Goal: Task Accomplishment & Management: Use online tool/utility

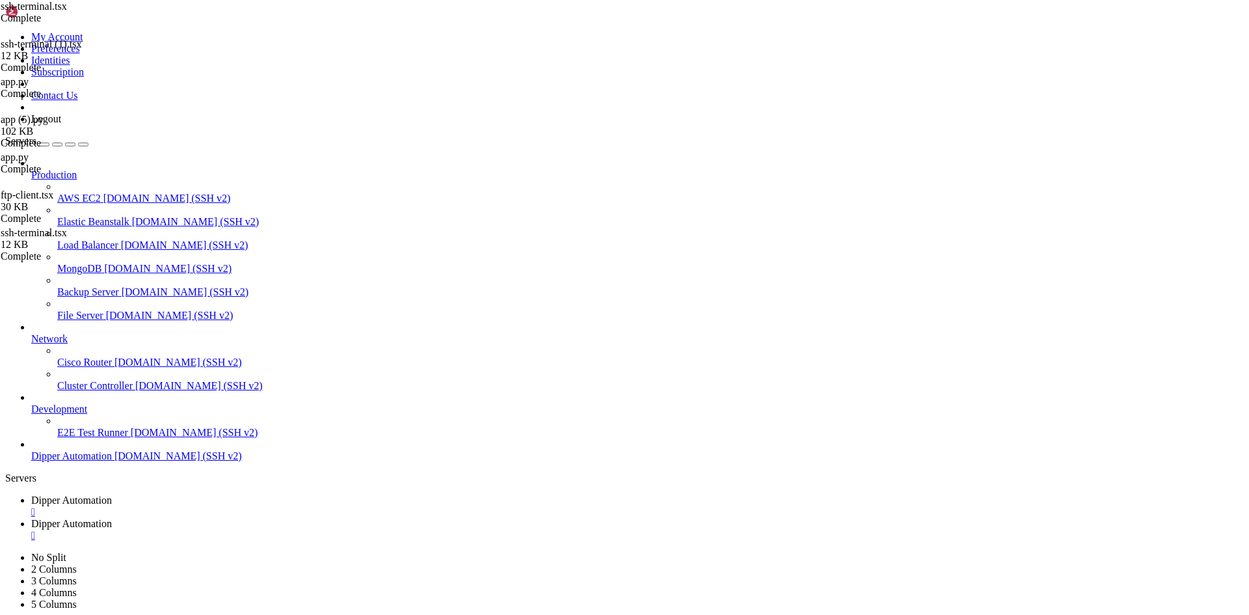
scroll to position [10348, 0]
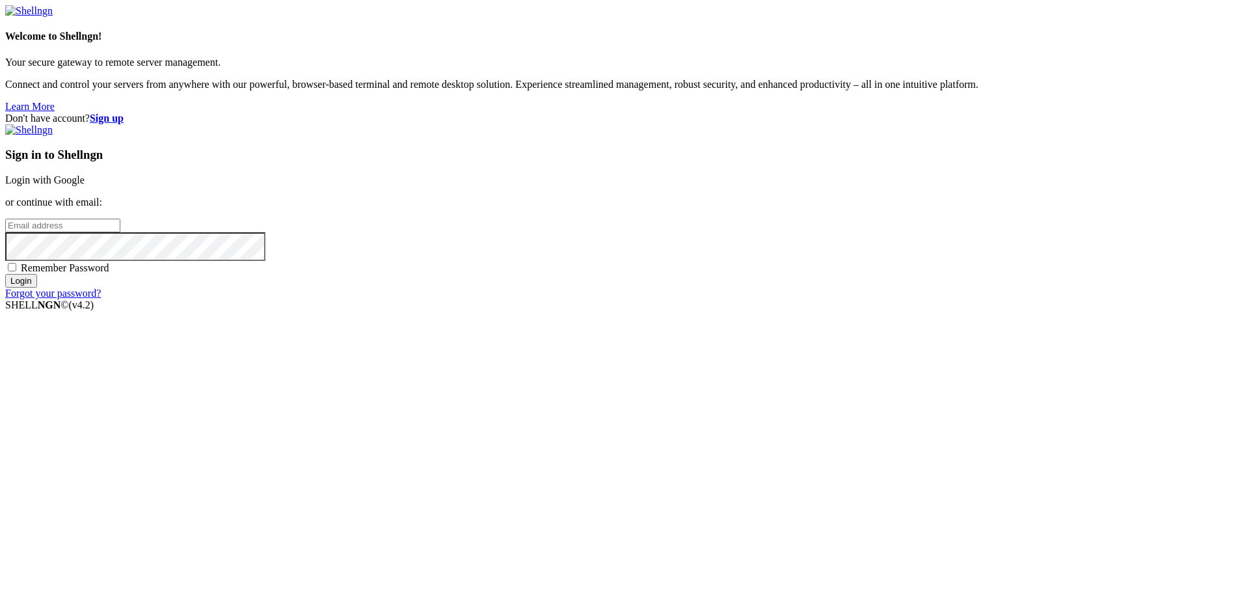
click at [85, 185] on link "Login with Google" at bounding box center [44, 179] width 79 height 11
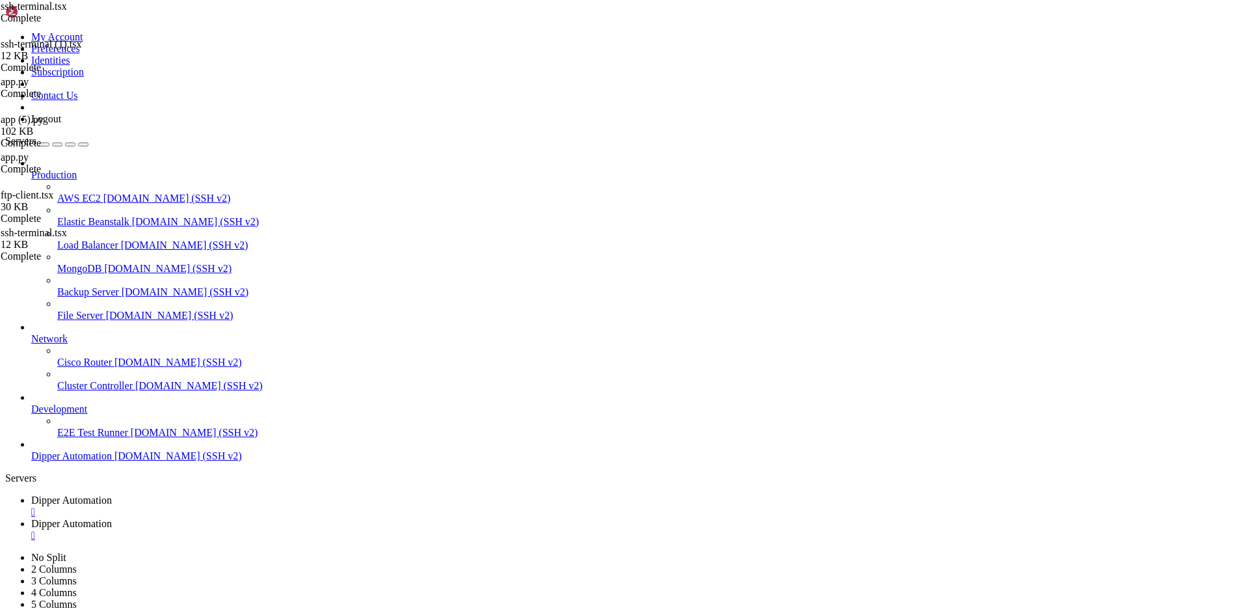
scroll to position [10348, 0]
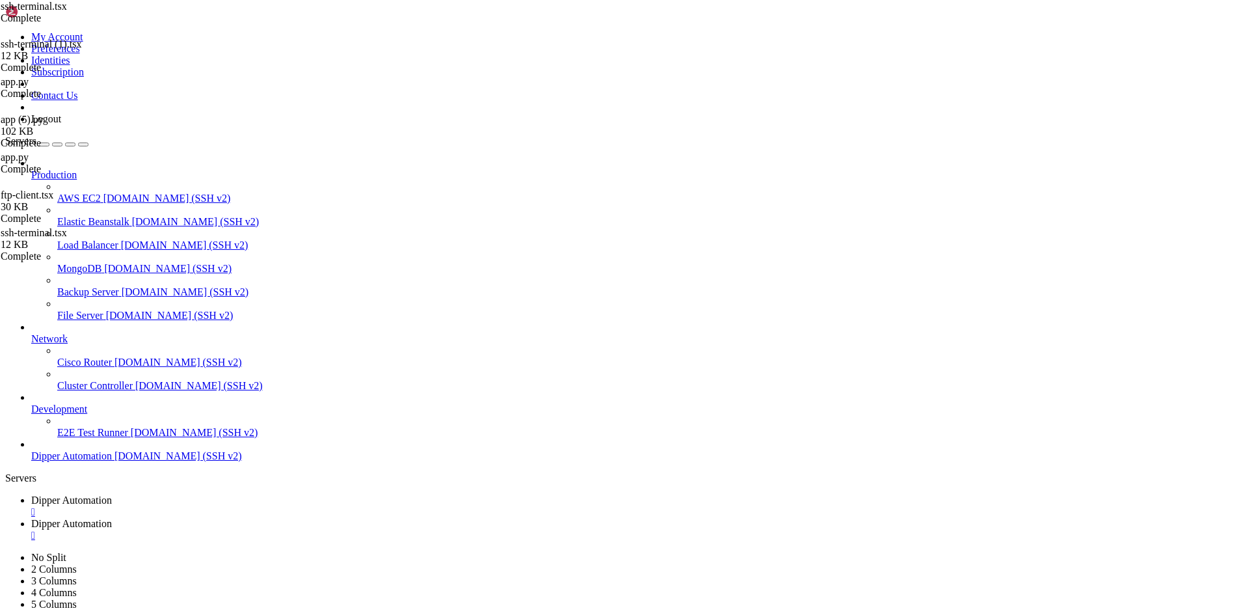
click at [358, 518] on link "Dipper Automation " at bounding box center [637, 529] width 1212 height 23
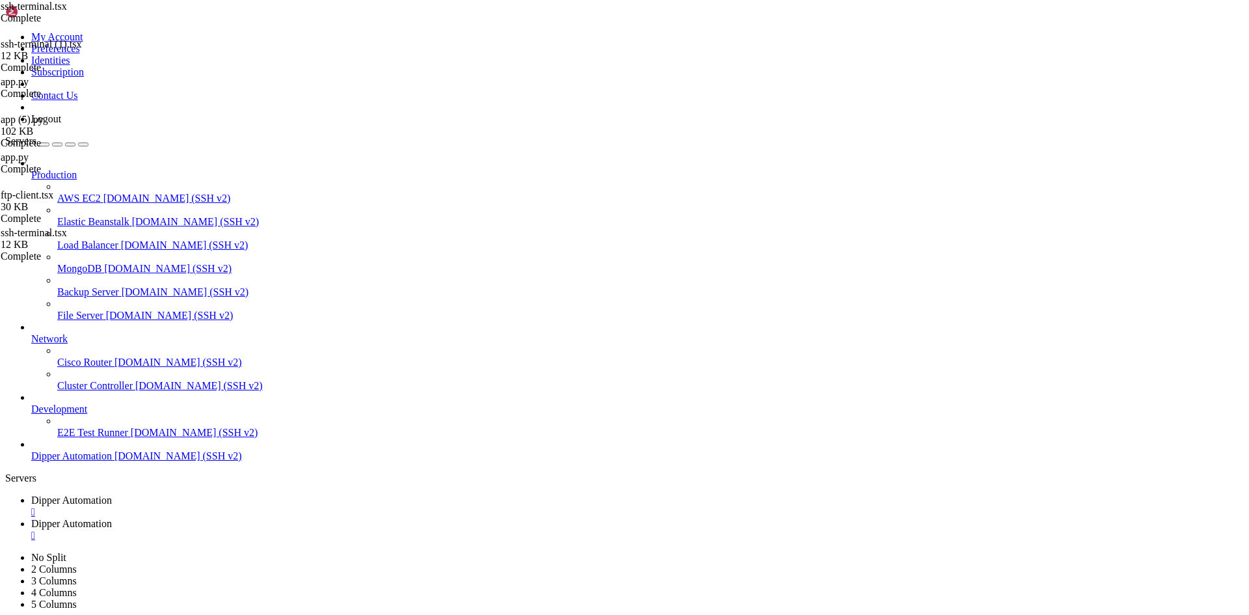
type input "/root/DipperIntegrated/backend"
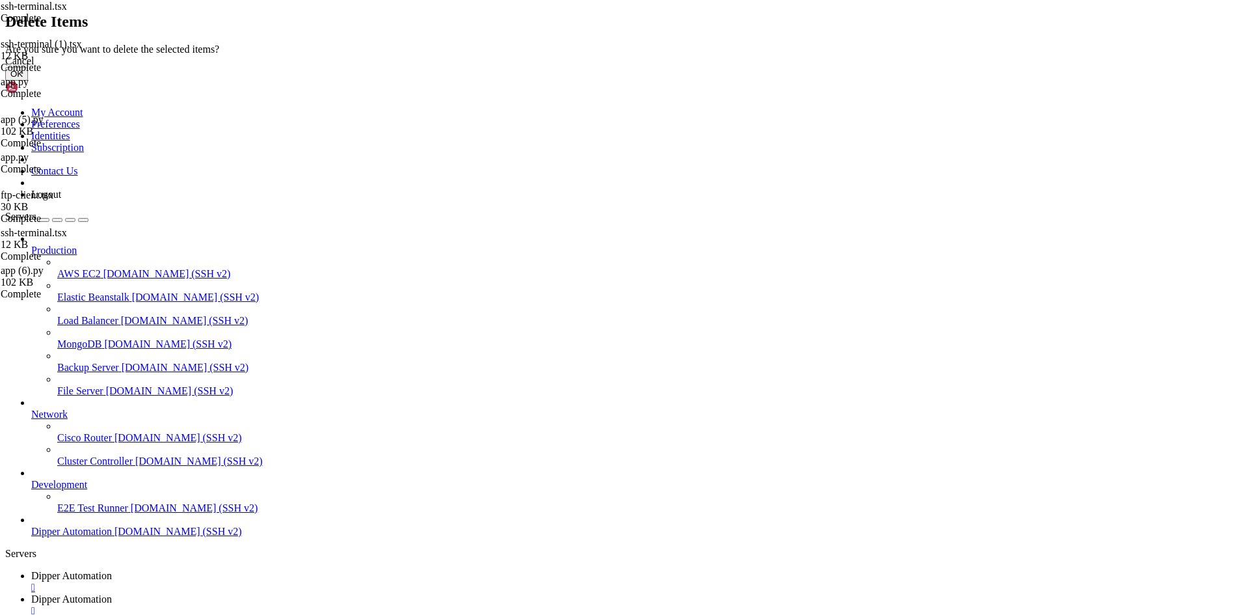
click at [28, 81] on button "OK" at bounding box center [16, 74] width 23 height 14
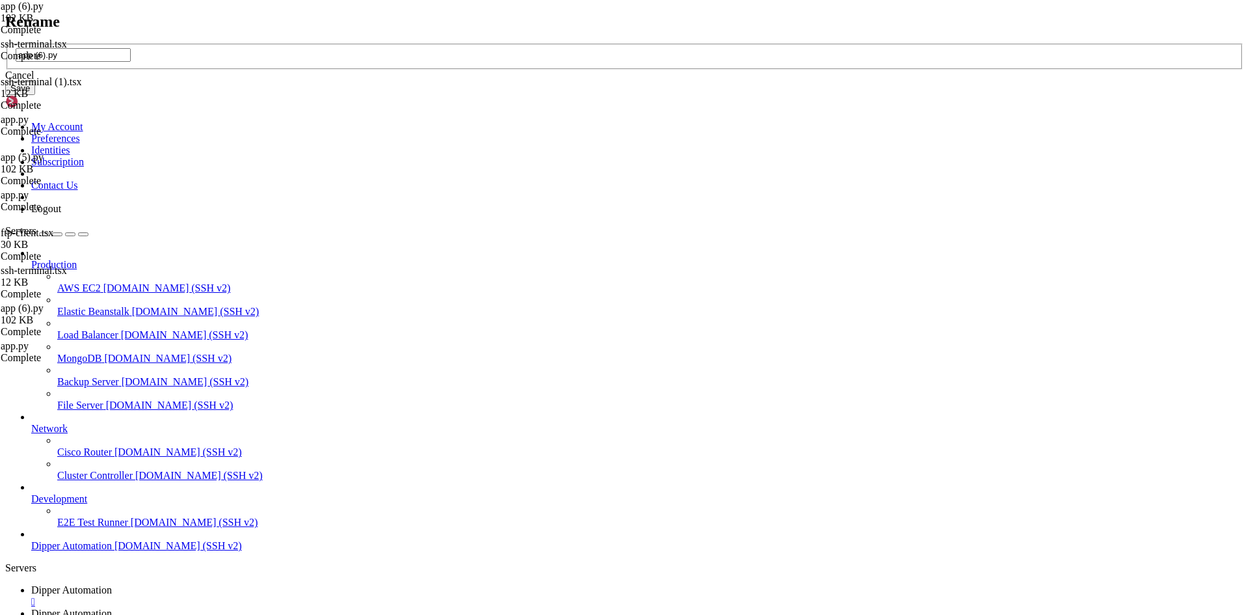
click at [131, 62] on input "app (6).py" at bounding box center [73, 55] width 115 height 14
type input "app.py"
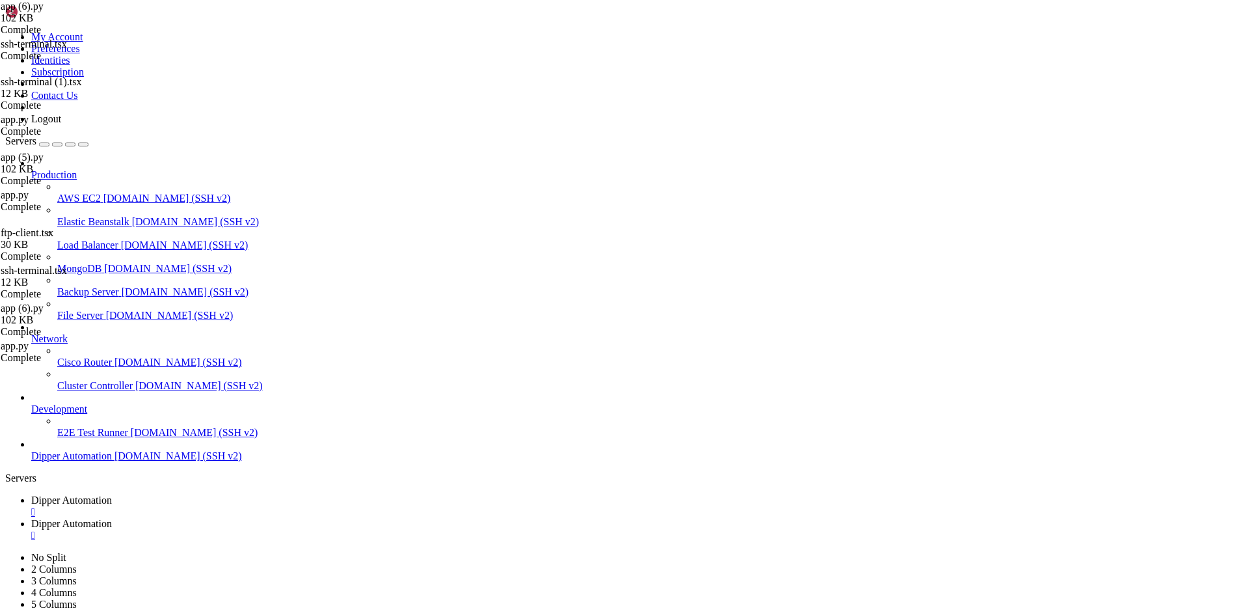
click at [204, 494] on link "Dipper Automation " at bounding box center [637, 505] width 1212 height 23
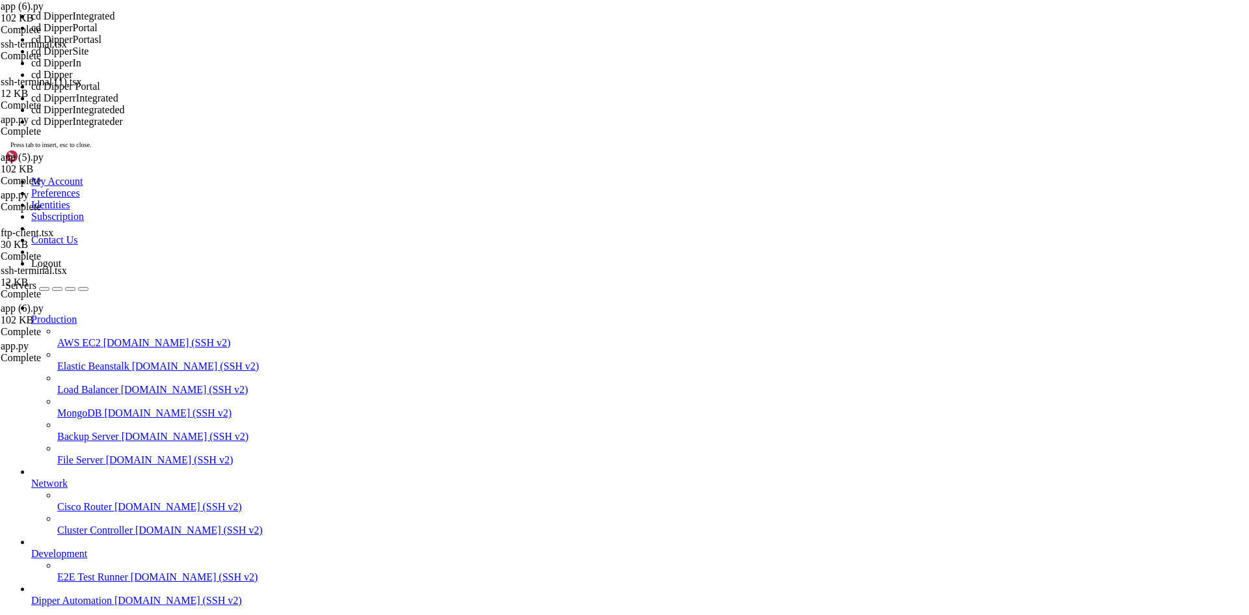
scroll to position [10414, 0]
